Goal: Task Accomplishment & Management: Use online tool/utility

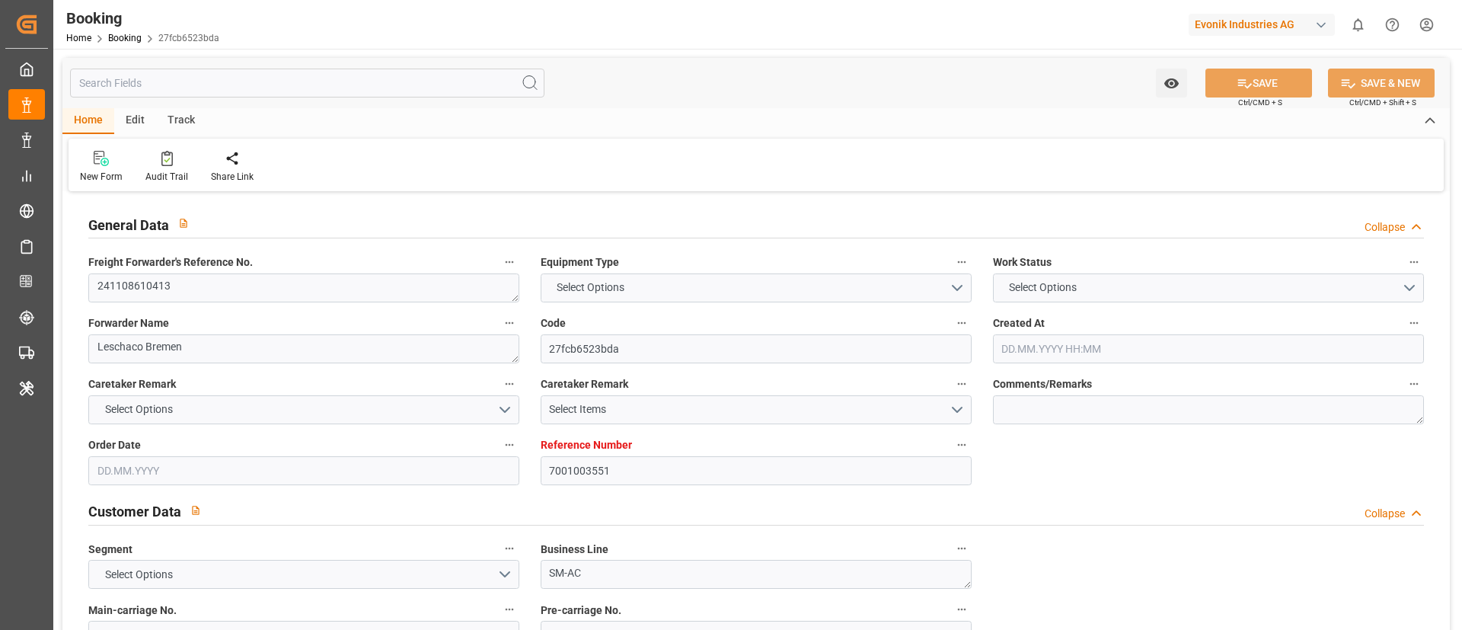
type input "7001003551"
type input "9401283"
type input "ONE"
type input "Ocean Network Express"
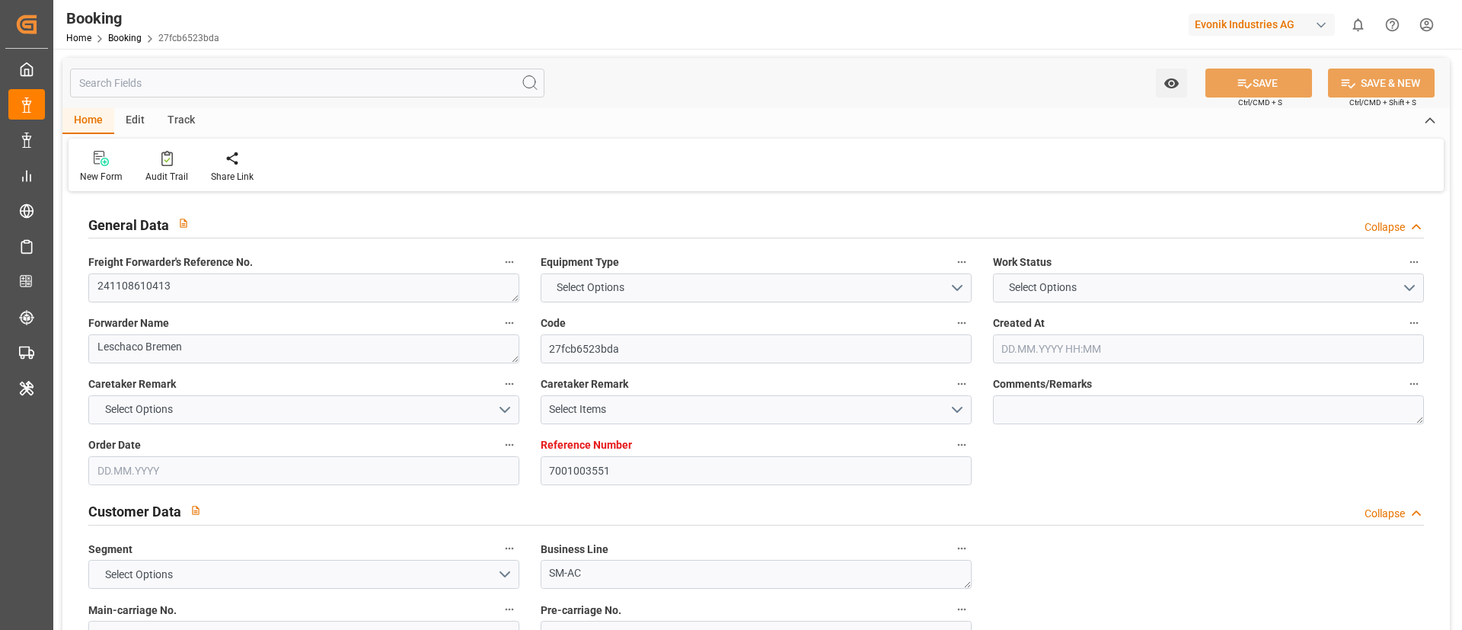
type input "NLRTM"
type input "USNYC"
type input "17"
type input "10"
type input "0"
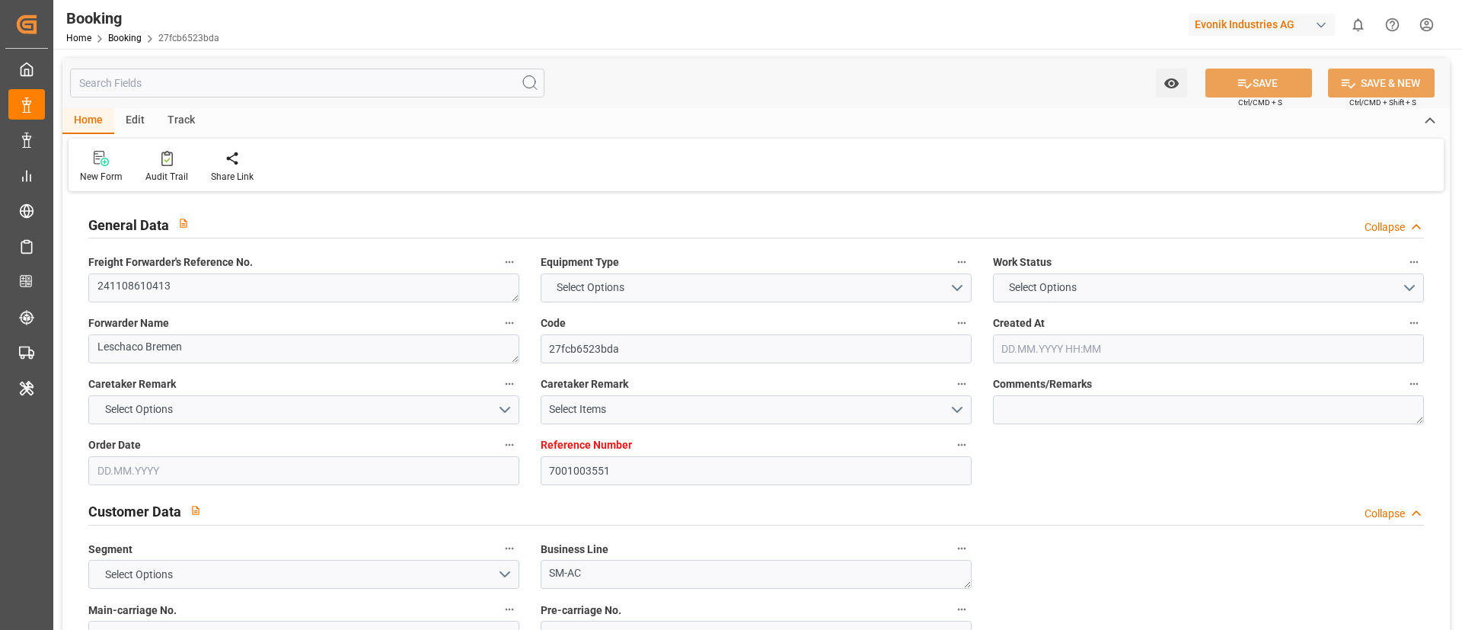
type input "-10"
type input "15.10.2024 14:05"
type input "15.10.2024"
type input "04.12.2024"
type input "16.10.2024"
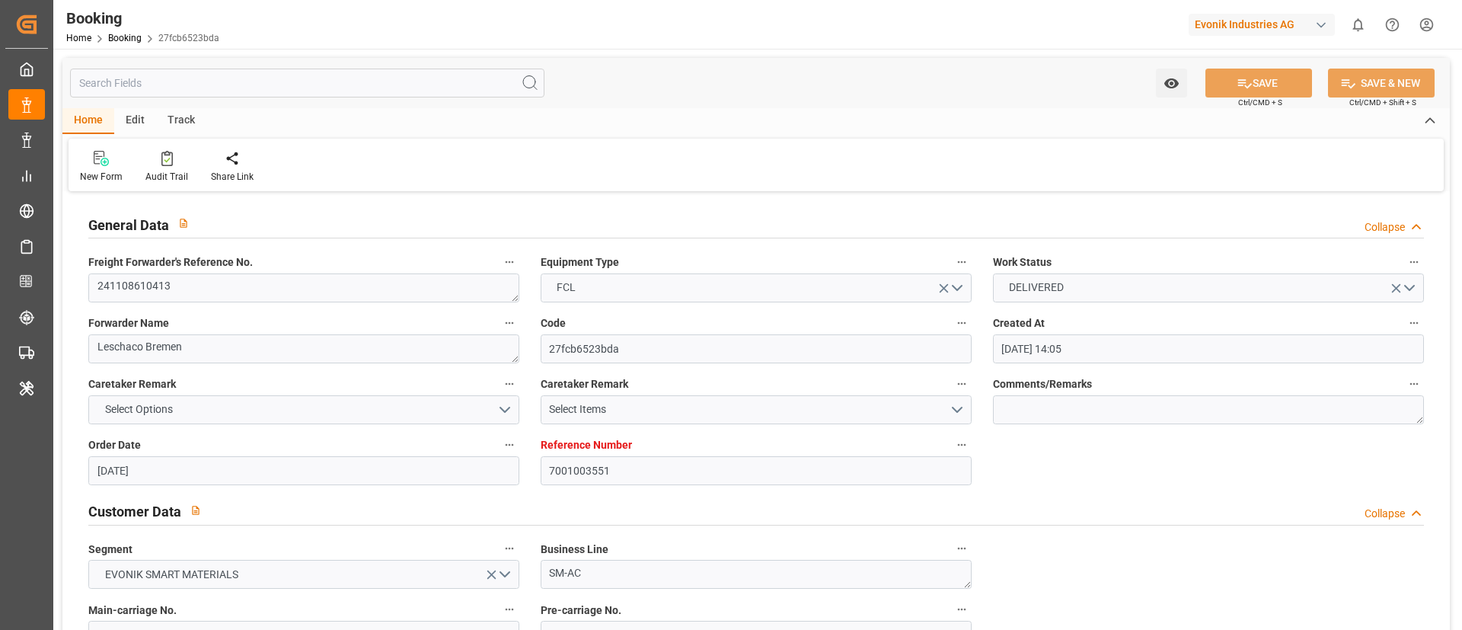
type input "16.10.2024 00:00"
type input "30.10.2024 00:00"
type input "16.10.2024"
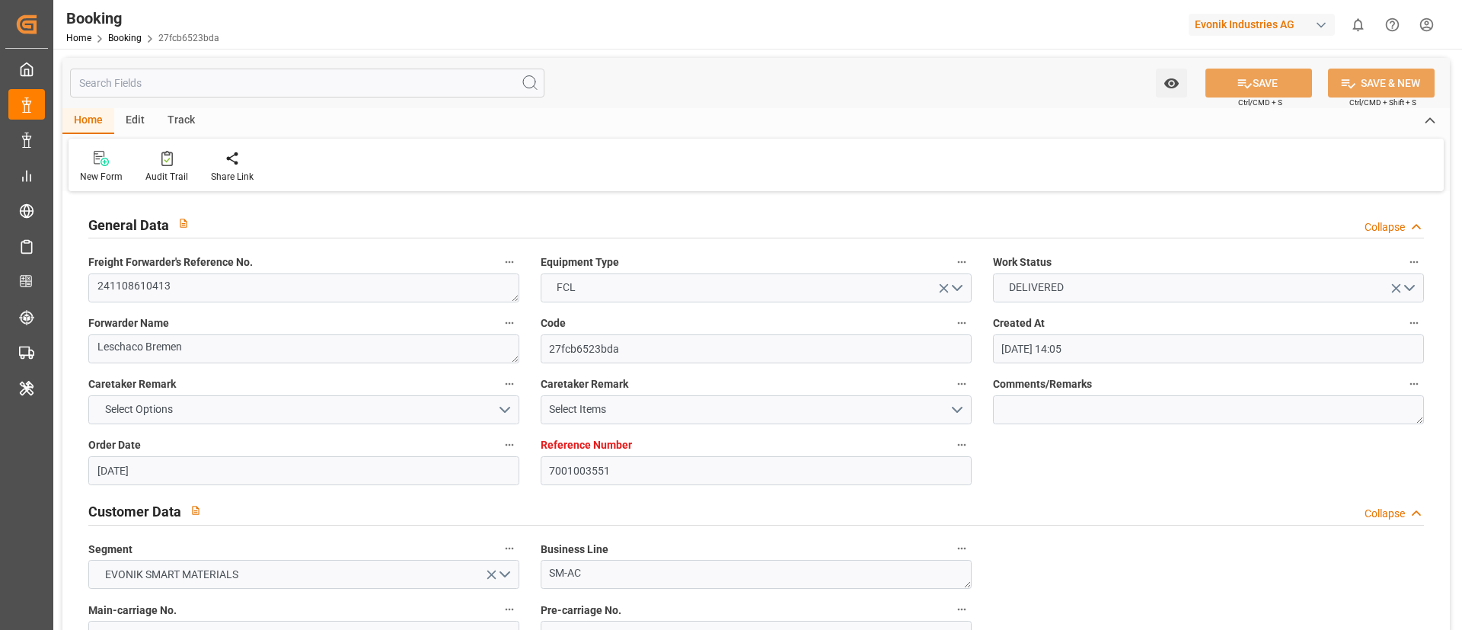
type input "08.11.2024 14:05"
type input "08.11.2024 00:00"
type input "08.11.2024"
type input "08.11.2024 14:05"
type input "04.11.2024 11:31"
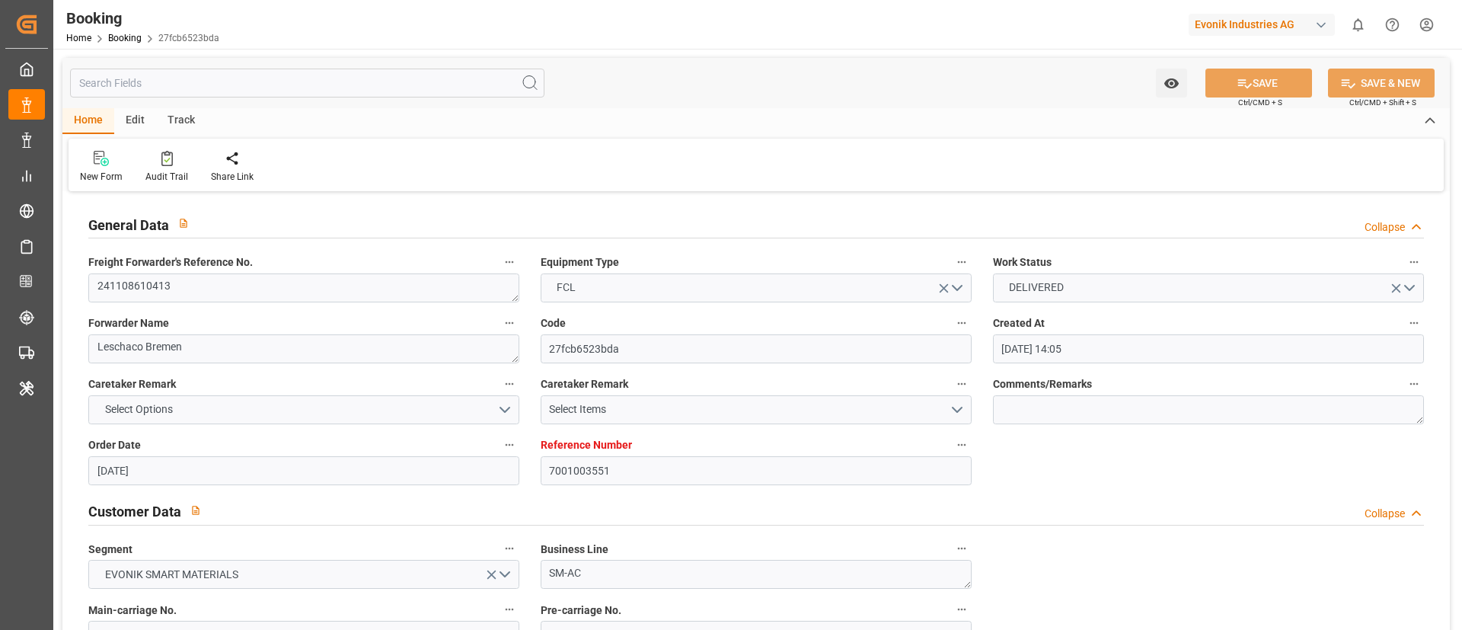
type input "25.11.2024 00:00"
type input "05.12.2024 00:00"
type input "18.11.2024"
type input "25.11.2024 00:00"
type input "26.11.2024 00:00"
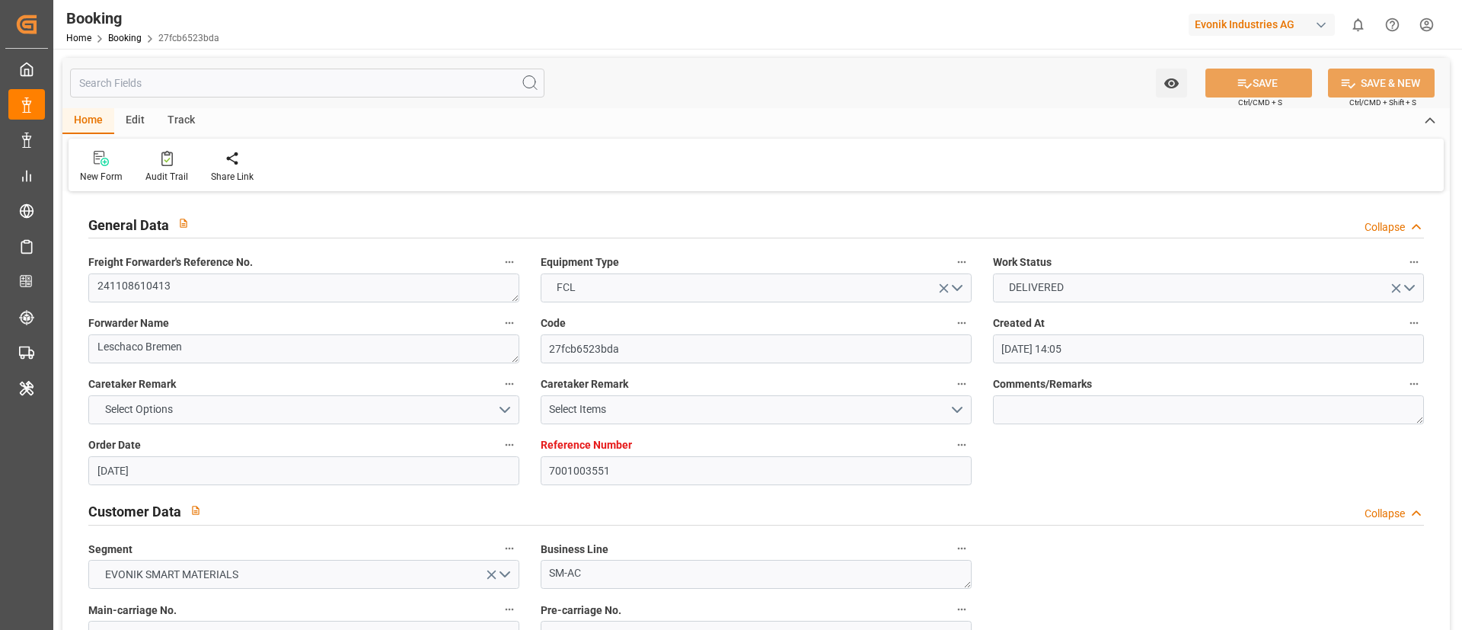
type input "26.11.2024 00:00"
type input "08.11.2024"
type input "27.11.2024 10:35"
type input "20.11.2024"
type input "08.11.2024"
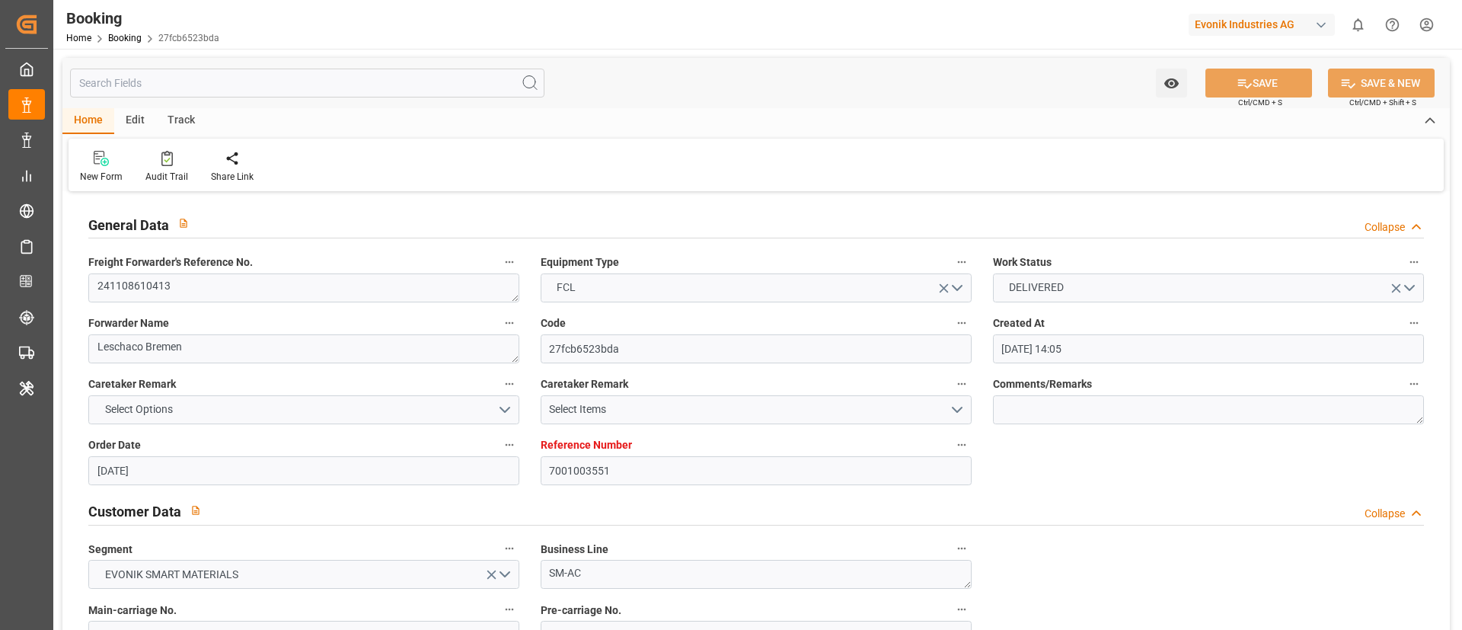
click at [1240, 24] on div "Evonik Industries AG" at bounding box center [1262, 25] width 146 height 22
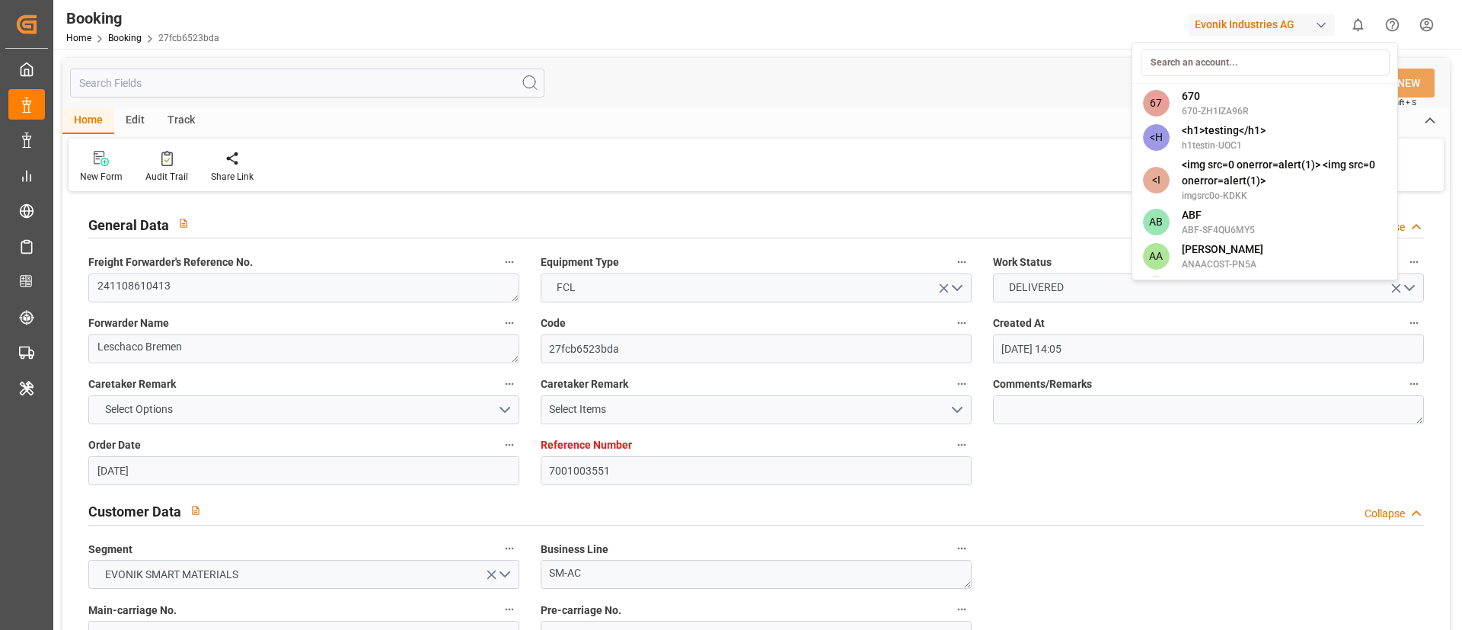
click at [1249, 57] on input at bounding box center [1265, 62] width 249 height 27
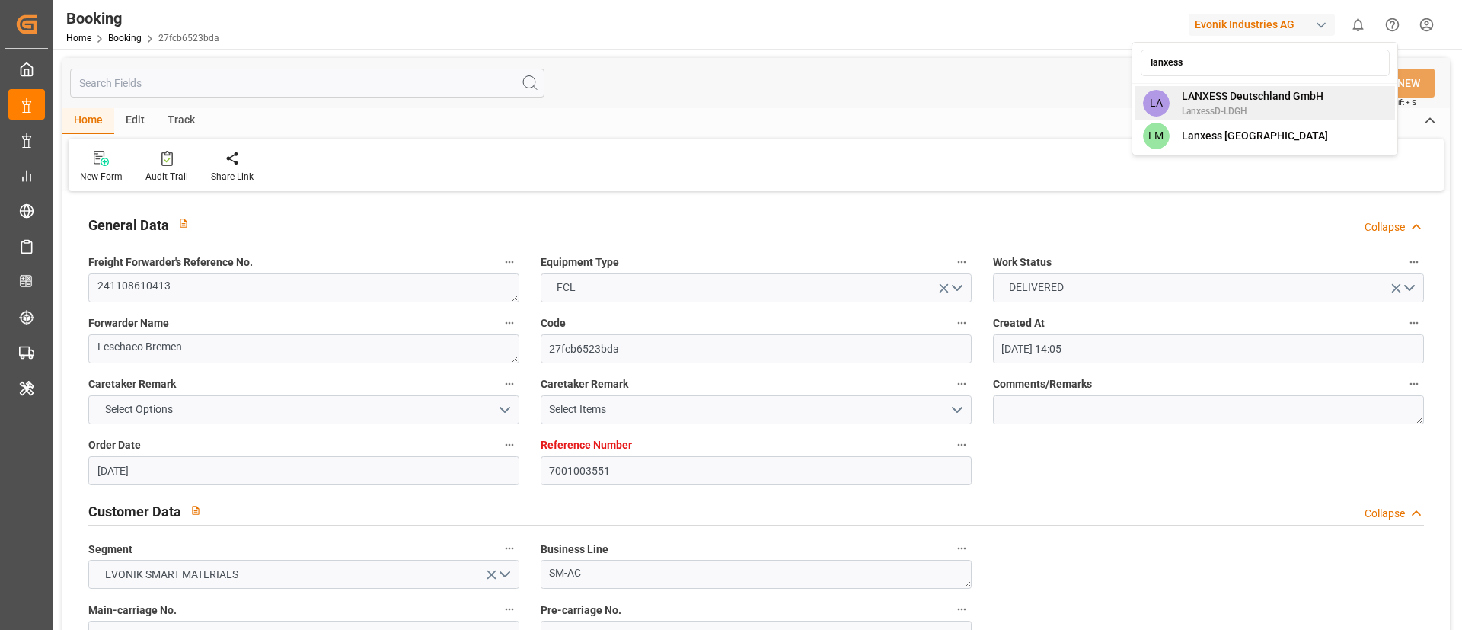
type input "lanxess"
click at [1272, 105] on span "LanxessD-LDGH" at bounding box center [1253, 111] width 142 height 14
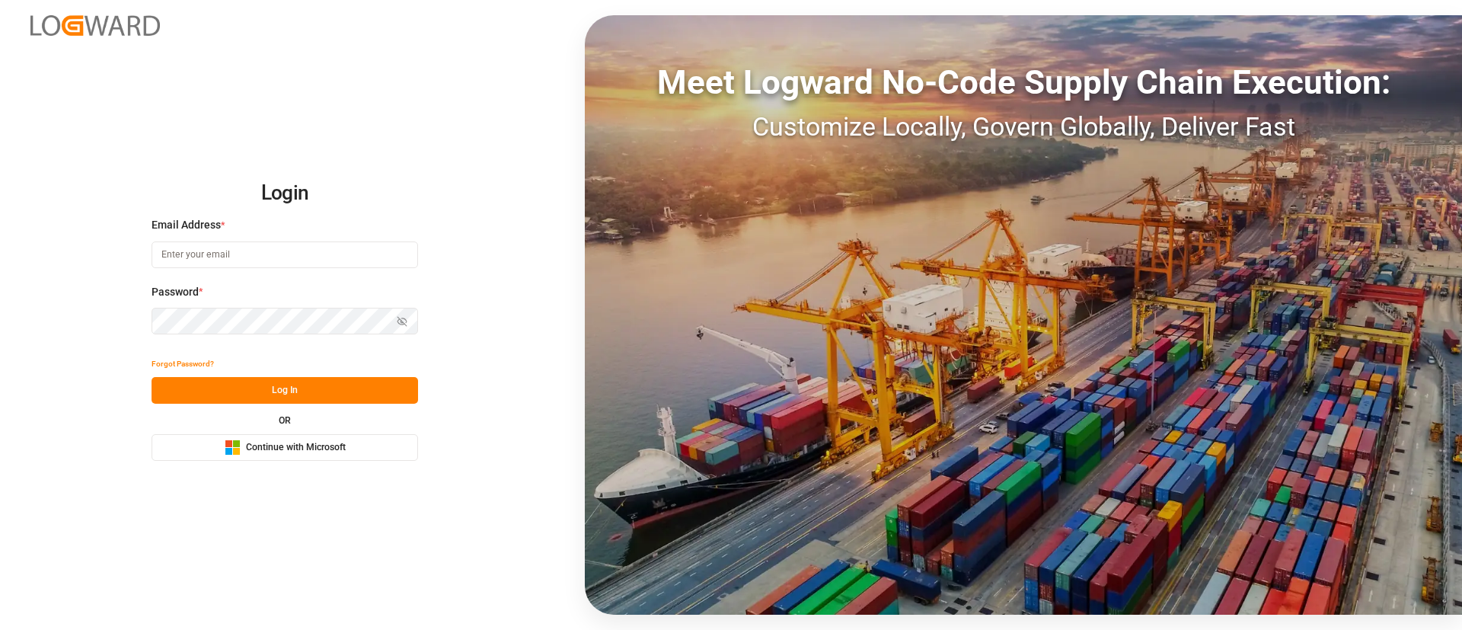
click at [329, 452] on span "Continue with Microsoft" at bounding box center [296, 448] width 100 height 14
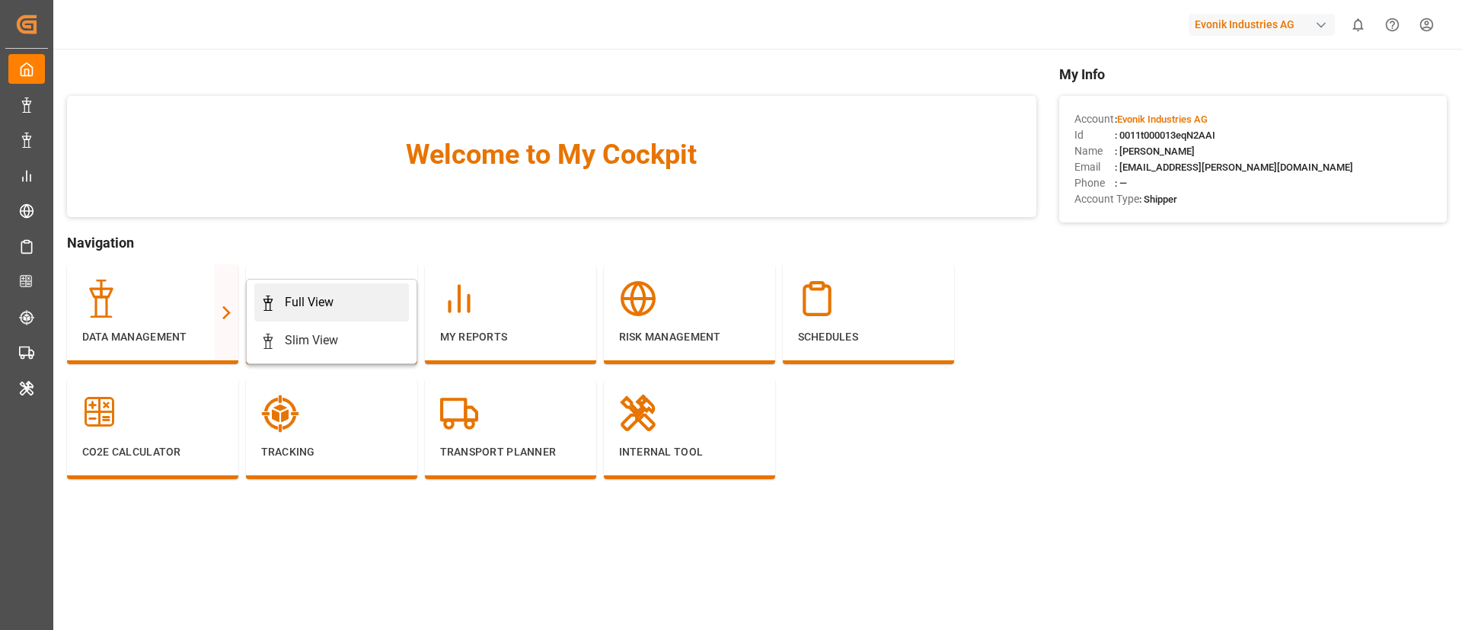
click at [318, 299] on div "Full View" at bounding box center [309, 302] width 49 height 18
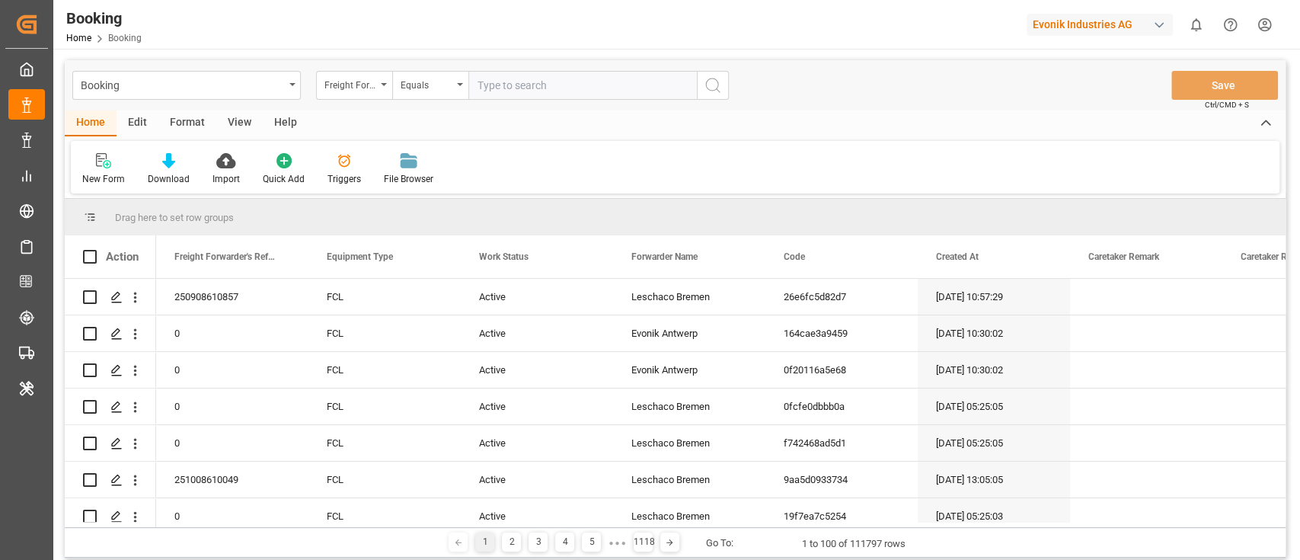
click at [189, 123] on div "Format" at bounding box center [187, 123] width 58 height 26
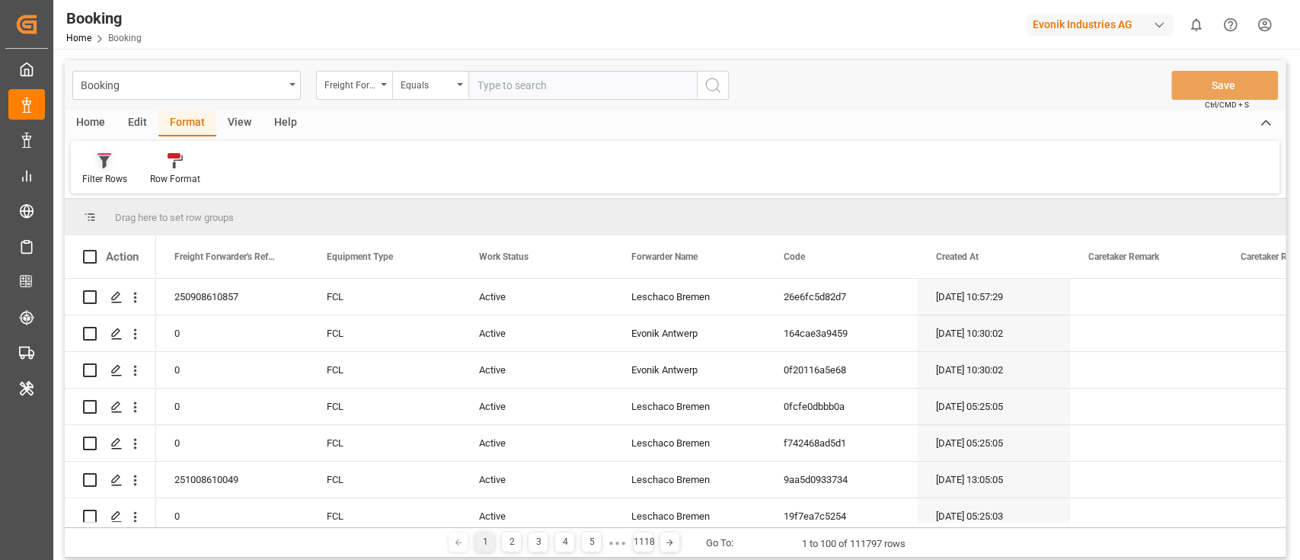
click at [97, 170] on div "Filter Rows" at bounding box center [105, 169] width 68 height 34
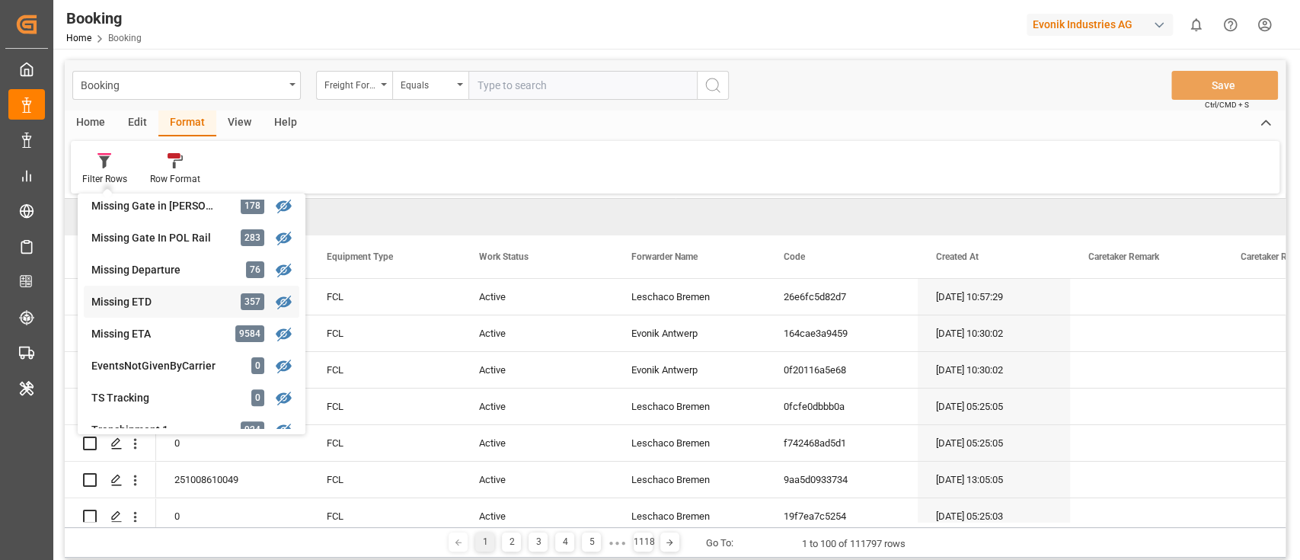
scroll to position [305, 0]
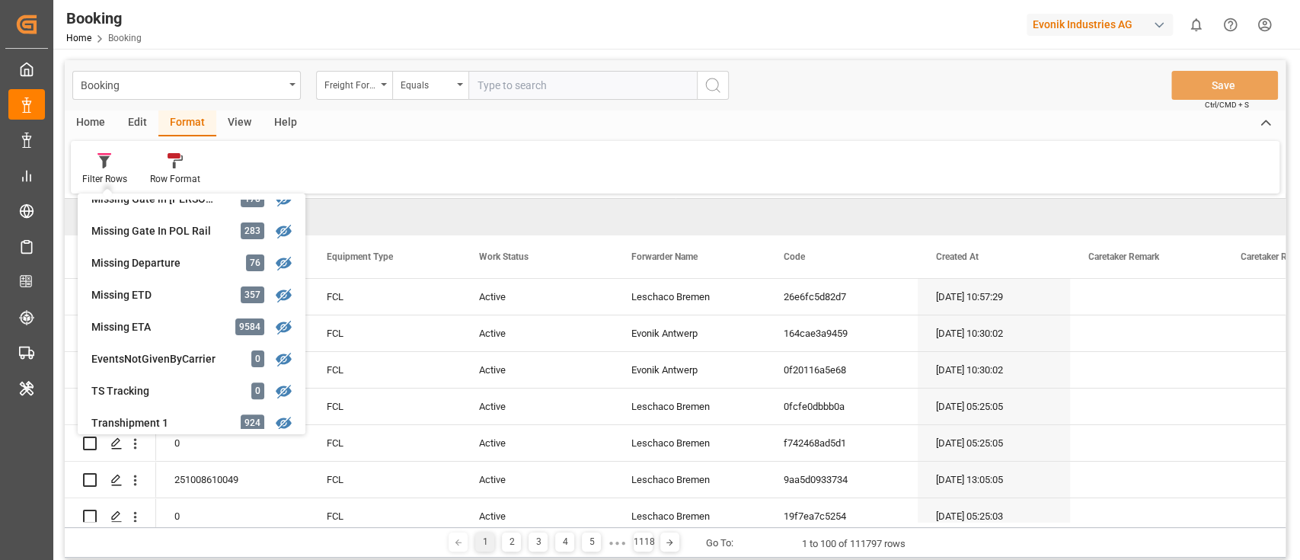
click at [1072, 28] on div "Evonik Industries AG" at bounding box center [1099, 25] width 146 height 22
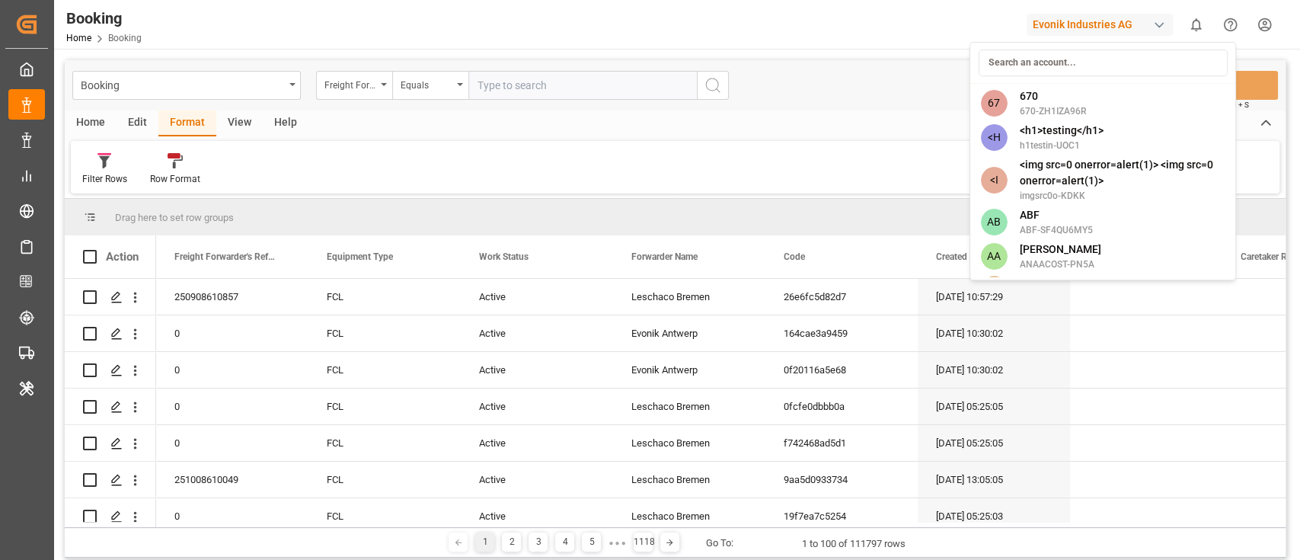
click at [1111, 62] on input at bounding box center [1102, 62] width 249 height 27
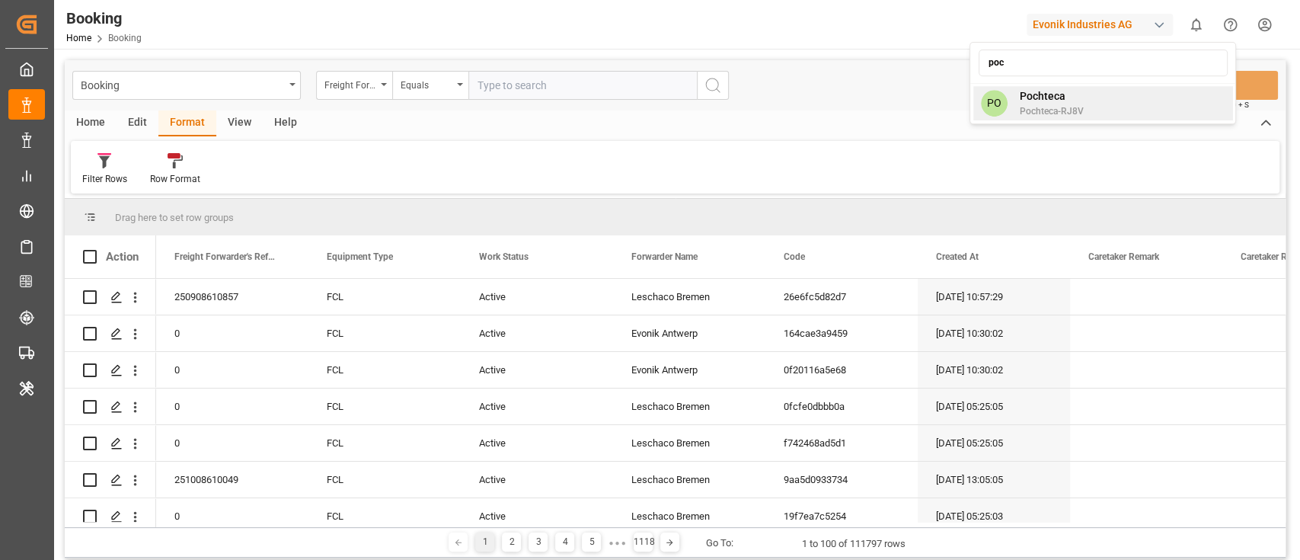
type input "poc"
click at [1096, 94] on div "PO Pochteca Pochteca-RJ8V" at bounding box center [1102, 103] width 260 height 34
